Goal: Task Accomplishment & Management: Use online tool/utility

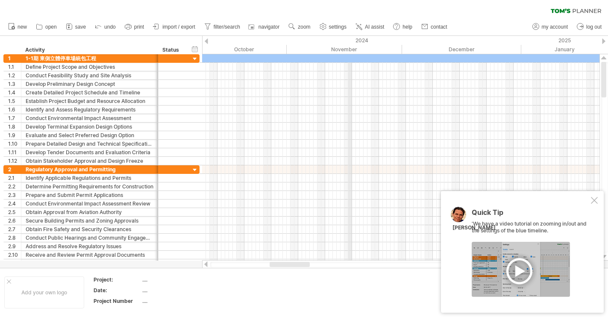
click at [350, 43] on div "2024" at bounding box center [27, 40] width 988 height 9
click at [171, 50] on div "Status" at bounding box center [171, 50] width 19 height 9
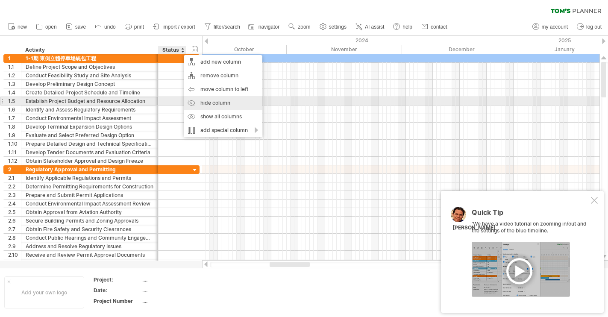
click at [190, 102] on div "hide column" at bounding box center [223, 103] width 79 height 14
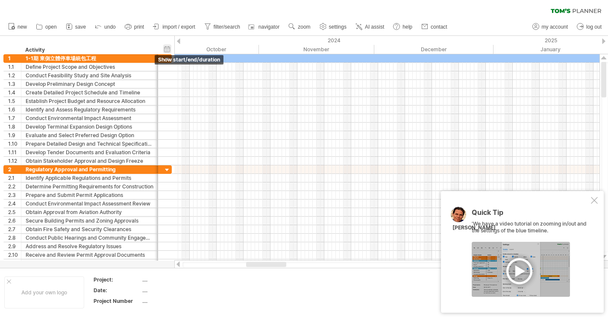
click at [168, 50] on div "hide start/end/duration show start/end/duration" at bounding box center [167, 48] width 8 height 9
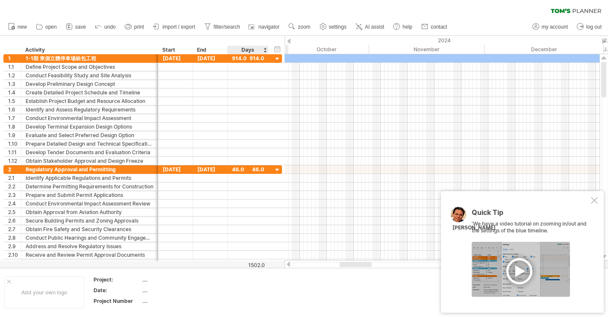
click at [256, 52] on div "Days" at bounding box center [247, 50] width 41 height 9
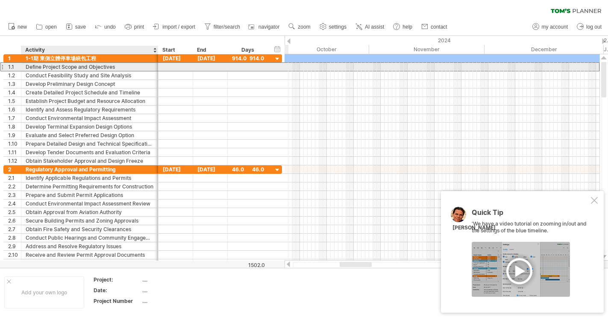
click at [102, 63] on div "Define Project Scope and Objectives" at bounding box center [90, 67] width 128 height 8
click at [104, 66] on input "**********" at bounding box center [90, 67] width 128 height 8
drag, startPoint x: 117, startPoint y: 67, endPoint x: 32, endPoint y: 66, distance: 84.6
click at [32, 66] on input "**********" at bounding box center [90, 67] width 128 height 8
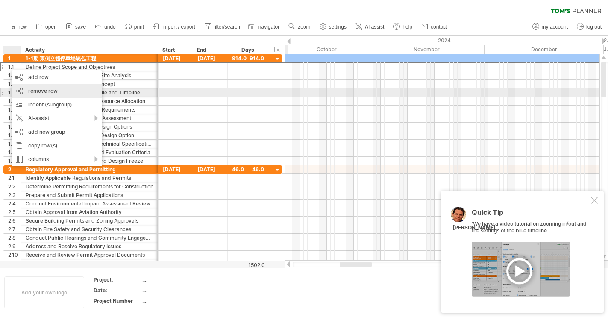
click at [63, 91] on div "remove row remove selected rows" at bounding box center [57, 91] width 91 height 14
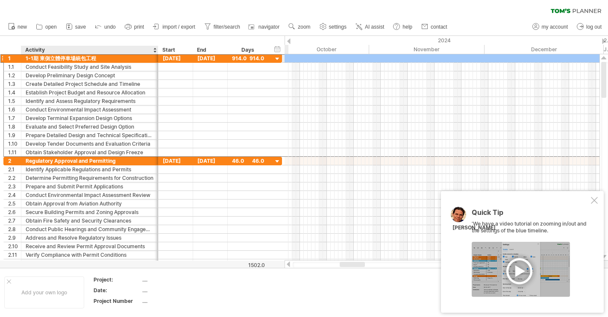
click at [62, 62] on div "**********" at bounding box center [142, 58] width 278 height 9
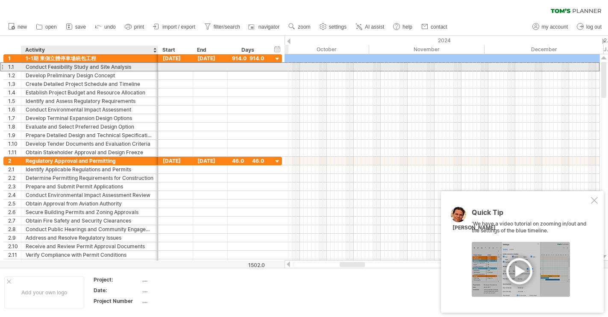
click at [61, 69] on div "Conduct Feasibility Study and Site Analysis" at bounding box center [90, 67] width 128 height 8
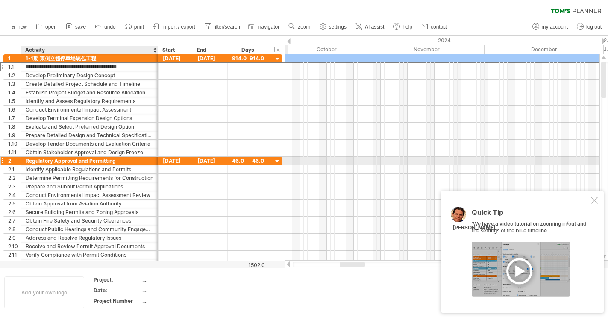
click at [51, 161] on div "Regulatory Approval and Permitting" at bounding box center [90, 161] width 128 height 8
click at [51, 161] on input "**********" at bounding box center [90, 161] width 128 height 8
click at [130, 159] on input "**********" at bounding box center [90, 161] width 128 height 8
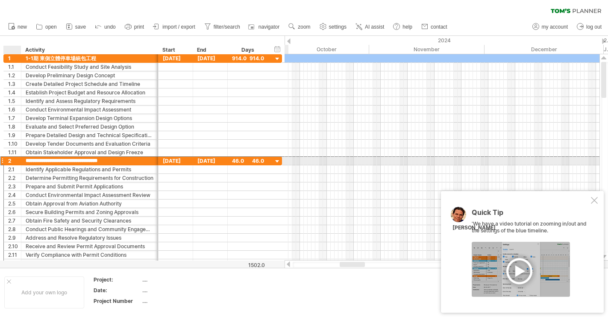
drag, startPoint x: 130, startPoint y: 159, endPoint x: 23, endPoint y: 162, distance: 107.7
click at [23, 162] on div "**********" at bounding box center [89, 161] width 137 height 8
type input "*"
type input "**********"
click at [178, 159] on div "[DATE]" at bounding box center [175, 161] width 35 height 8
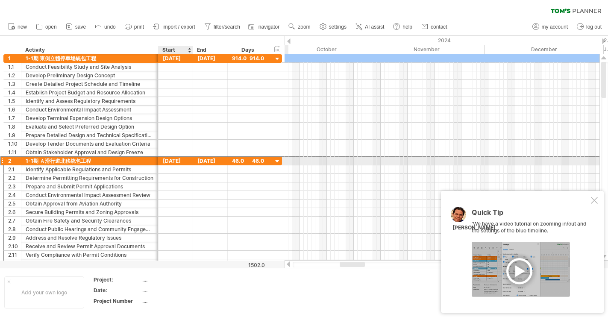
click at [178, 162] on div "[DATE]" at bounding box center [175, 161] width 35 height 8
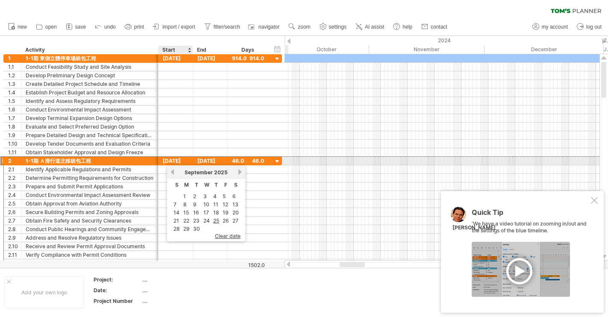
click at [178, 162] on div "[DATE]" at bounding box center [175, 161] width 35 height 8
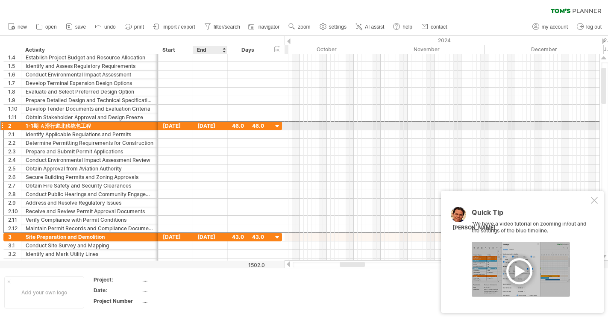
click at [216, 126] on div "[DATE]" at bounding box center [210, 126] width 35 height 8
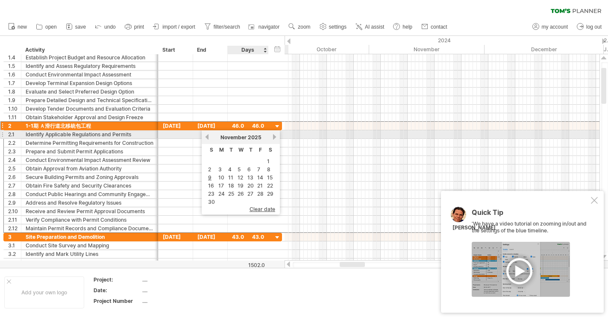
click at [273, 138] on link "next" at bounding box center [274, 137] width 6 height 6
click at [274, 136] on link "next" at bounding box center [274, 137] width 6 height 6
click at [274, 136] on link "next" at bounding box center [273, 137] width 6 height 6
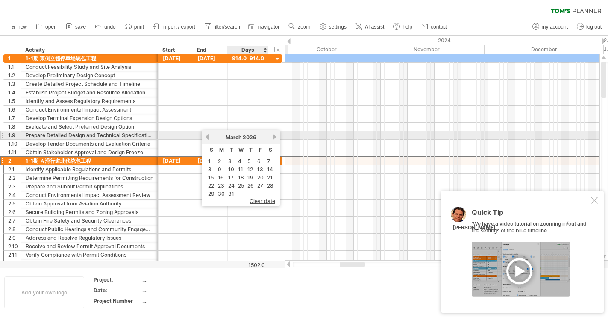
click at [273, 135] on link "next" at bounding box center [274, 137] width 6 height 6
click at [273, 137] on link "next" at bounding box center [274, 137] width 6 height 6
click at [272, 138] on link "next" at bounding box center [274, 137] width 6 height 6
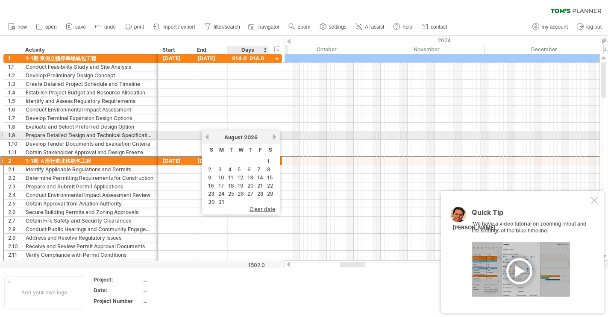
click at [272, 139] on link "next" at bounding box center [274, 137] width 6 height 6
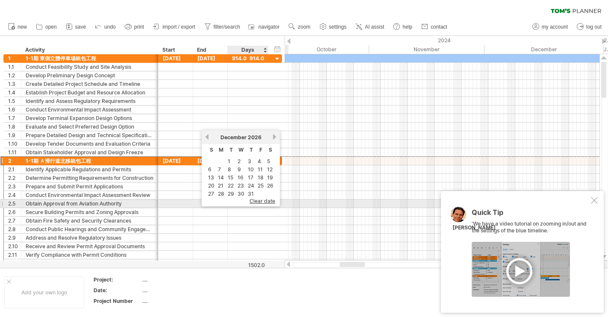
click at [256, 204] on div "clear date" at bounding box center [241, 203] width 78 height 6
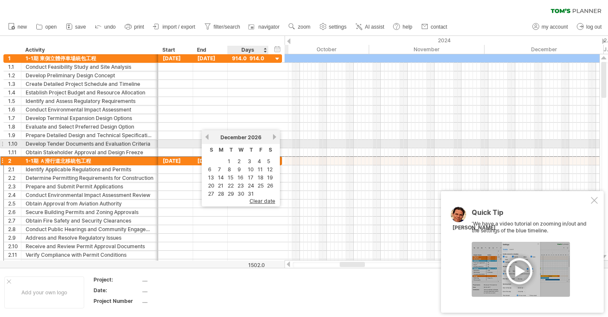
click at [276, 140] on div "previous next [DATE]" at bounding box center [241, 137] width 78 height 14
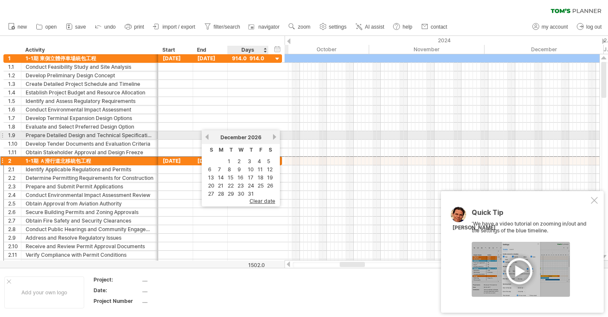
click at [274, 138] on link "next" at bounding box center [274, 137] width 6 height 6
click at [274, 138] on link "next" at bounding box center [273, 137] width 6 height 6
click at [274, 138] on link "next" at bounding box center [274, 137] width 6 height 6
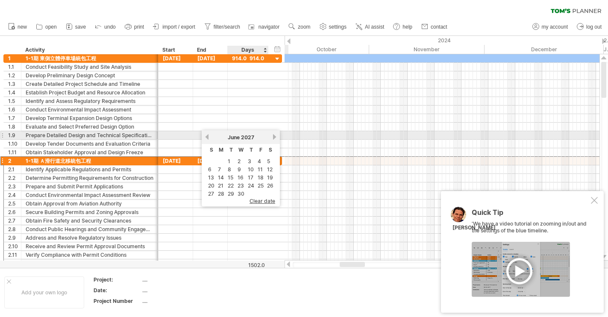
click at [274, 138] on link "next" at bounding box center [274, 137] width 6 height 6
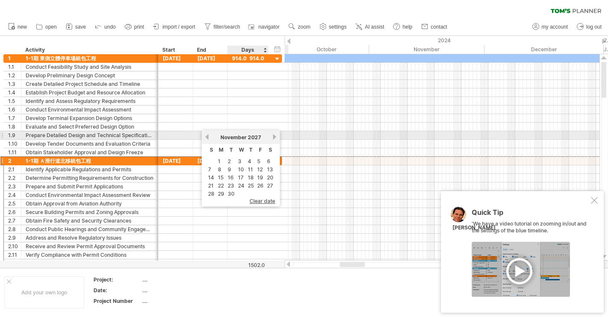
click at [274, 138] on link "next" at bounding box center [274, 137] width 6 height 6
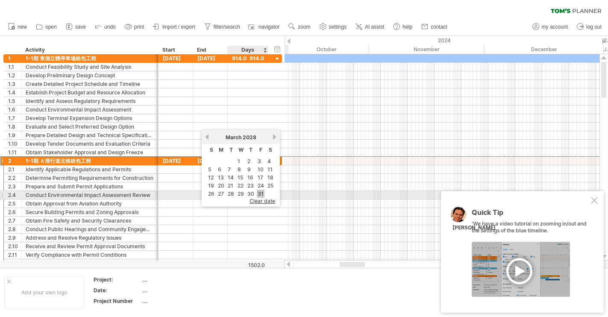
click at [260, 193] on link "31" at bounding box center [261, 194] width 8 height 8
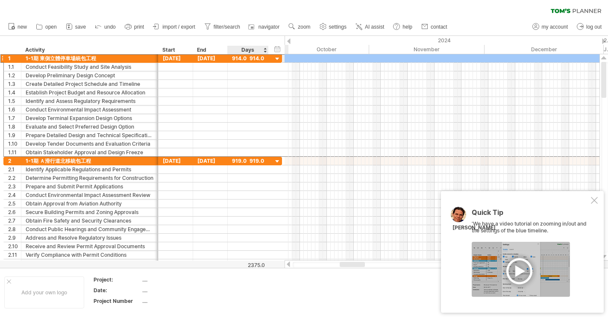
click at [252, 56] on div "914.0" at bounding box center [248, 58] width 32 height 8
click at [265, 48] on div "Days" at bounding box center [247, 50] width 41 height 9
click at [251, 48] on div "Days" at bounding box center [247, 50] width 41 height 9
click at [264, 52] on div "Days" at bounding box center [247, 50] width 41 height 9
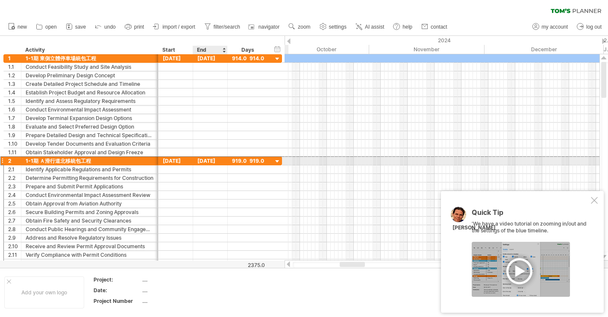
click at [215, 164] on div "[DATE]" at bounding box center [210, 161] width 35 height 8
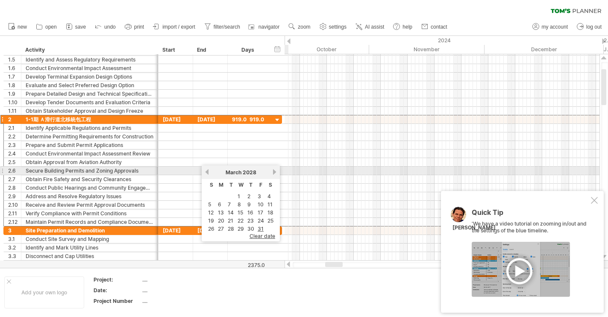
click at [274, 173] on link "next" at bounding box center [274, 172] width 6 height 6
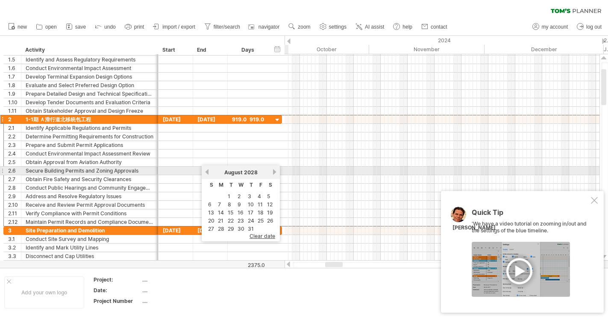
click at [274, 173] on link "next" at bounding box center [274, 172] width 6 height 6
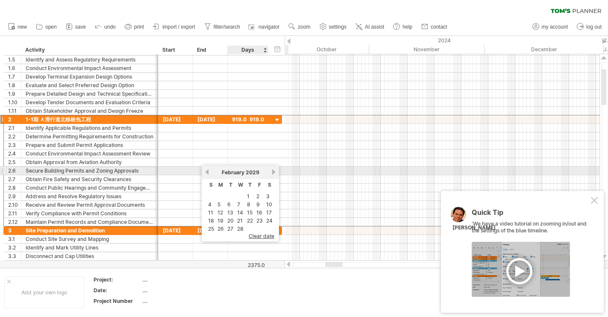
click at [271, 171] on div "[DATE]" at bounding box center [240, 172] width 61 height 6
click at [274, 172] on link "next" at bounding box center [273, 172] width 6 height 6
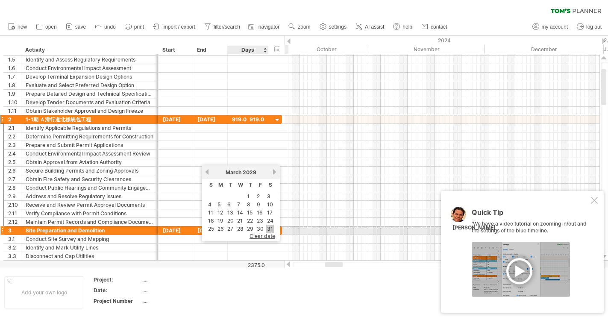
click at [271, 229] on link "31" at bounding box center [270, 229] width 8 height 8
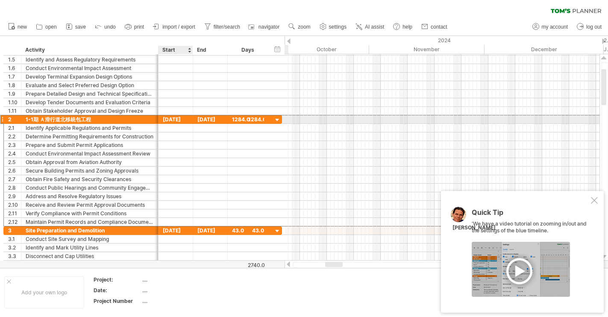
click at [173, 118] on div "[DATE]" at bounding box center [175, 119] width 35 height 8
